Goal: Task Accomplishment & Management: Use online tool/utility

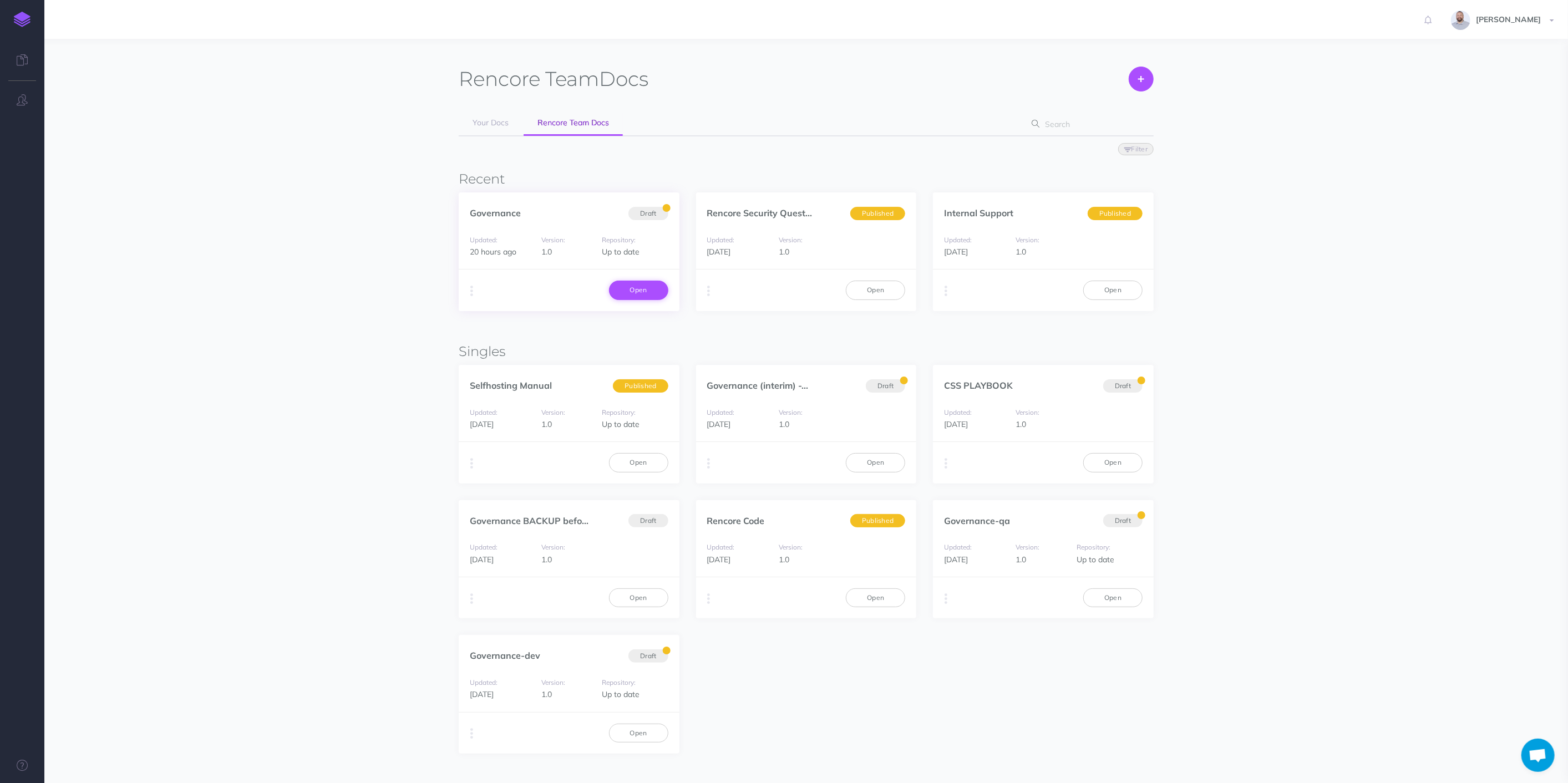
click at [641, 281] on link "Open" at bounding box center [639, 290] width 59 height 19
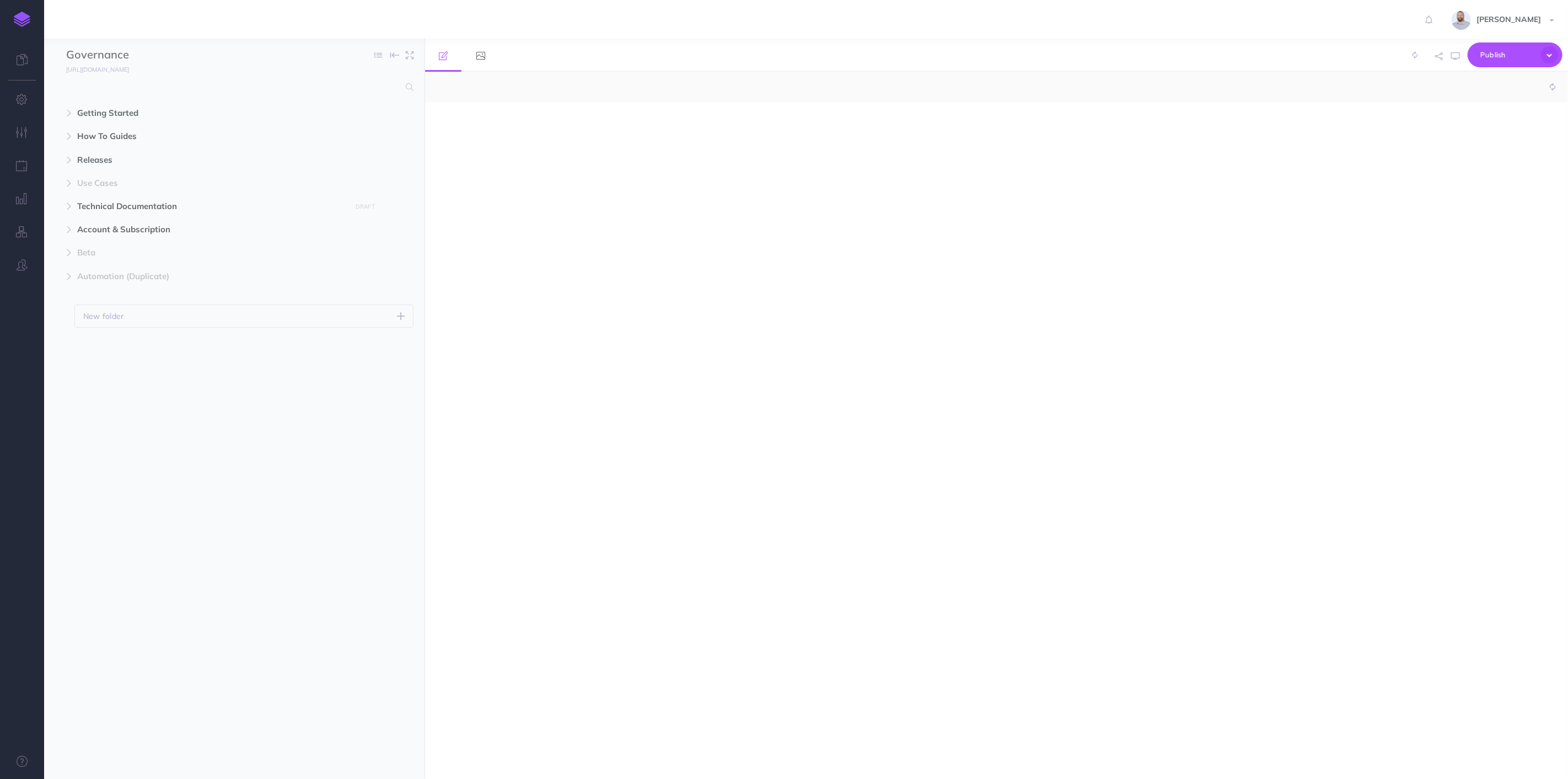
select select "null"
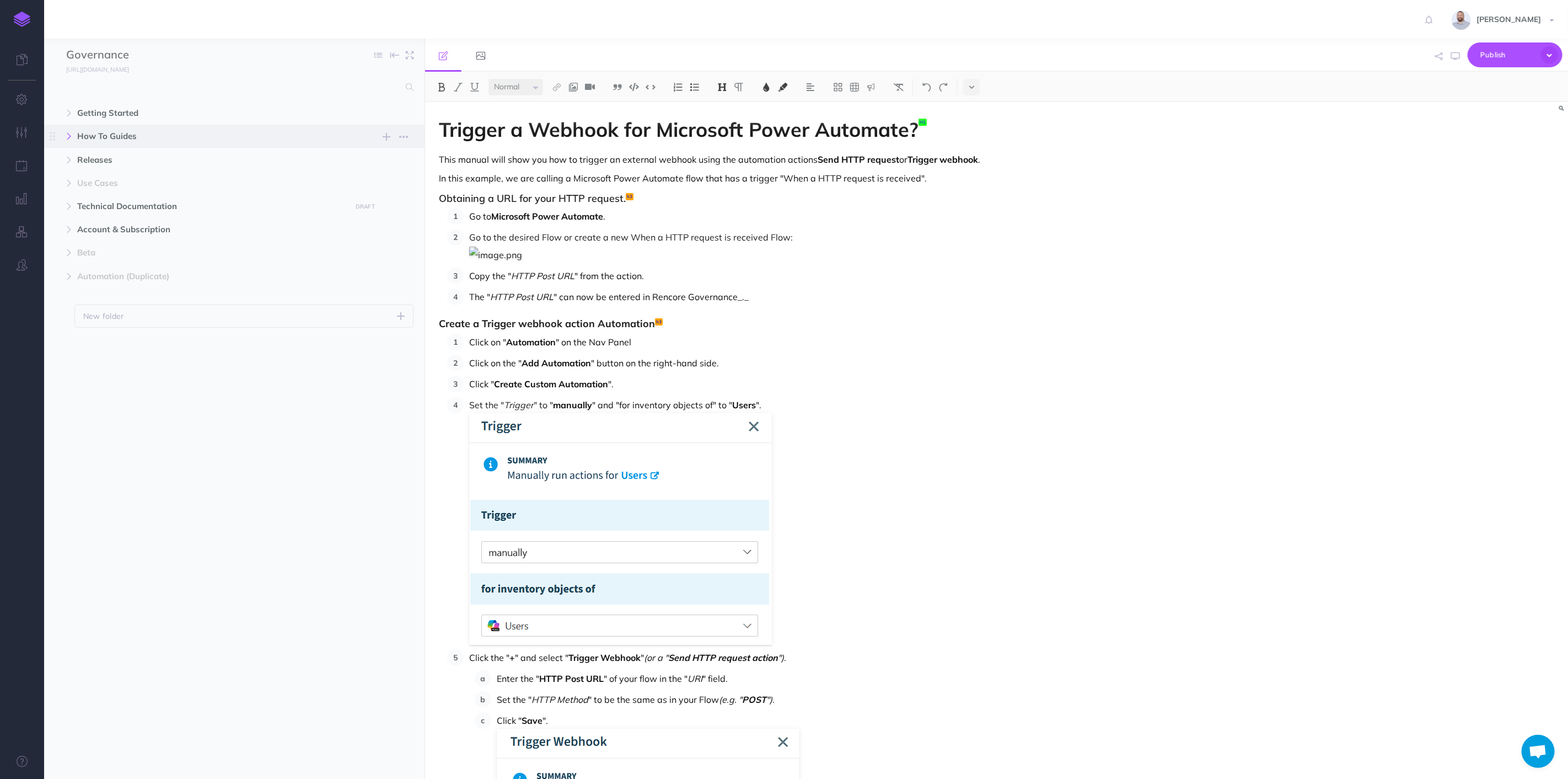
click at [68, 138] on icon "button" at bounding box center [69, 136] width 7 height 7
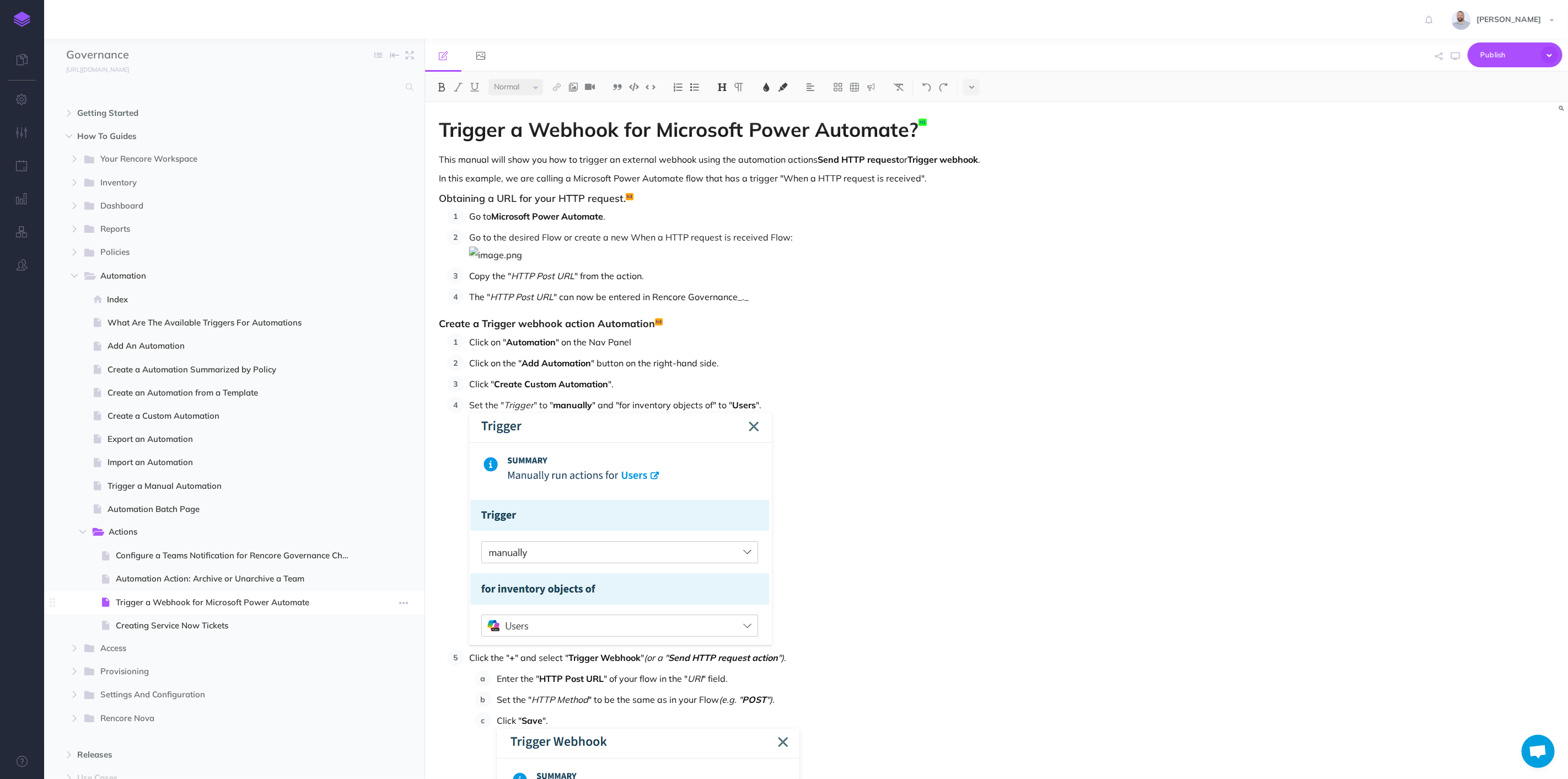
click at [191, 602] on span "Trigger a Webhook for Microsoft Power Automate" at bounding box center [237, 602] width 243 height 13
